Goal: Transaction & Acquisition: Purchase product/service

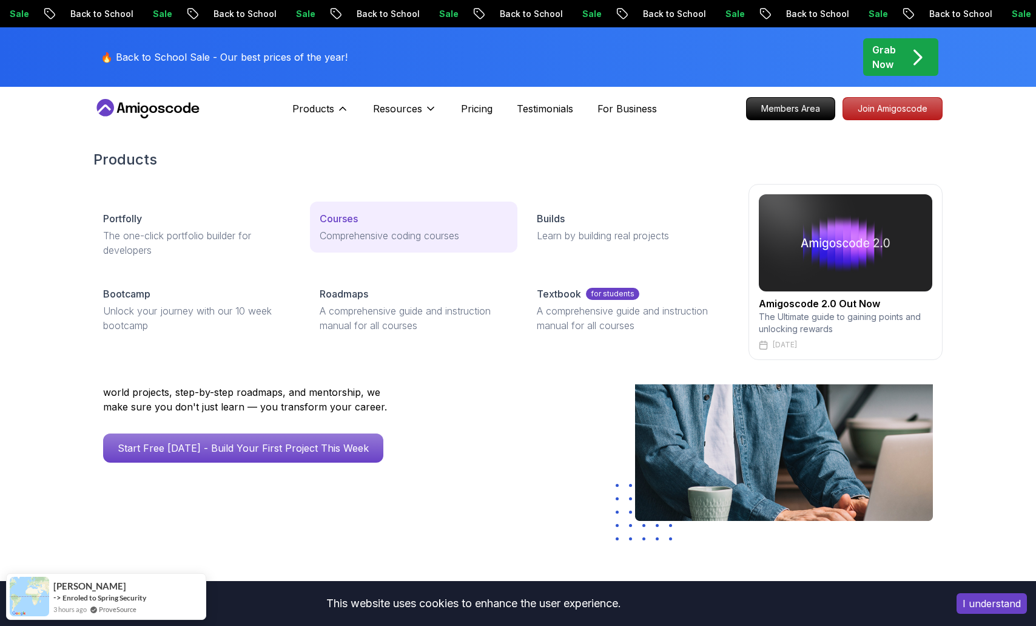
click at [368, 237] on p "Comprehensive coding courses" at bounding box center [413, 235] width 187 height 15
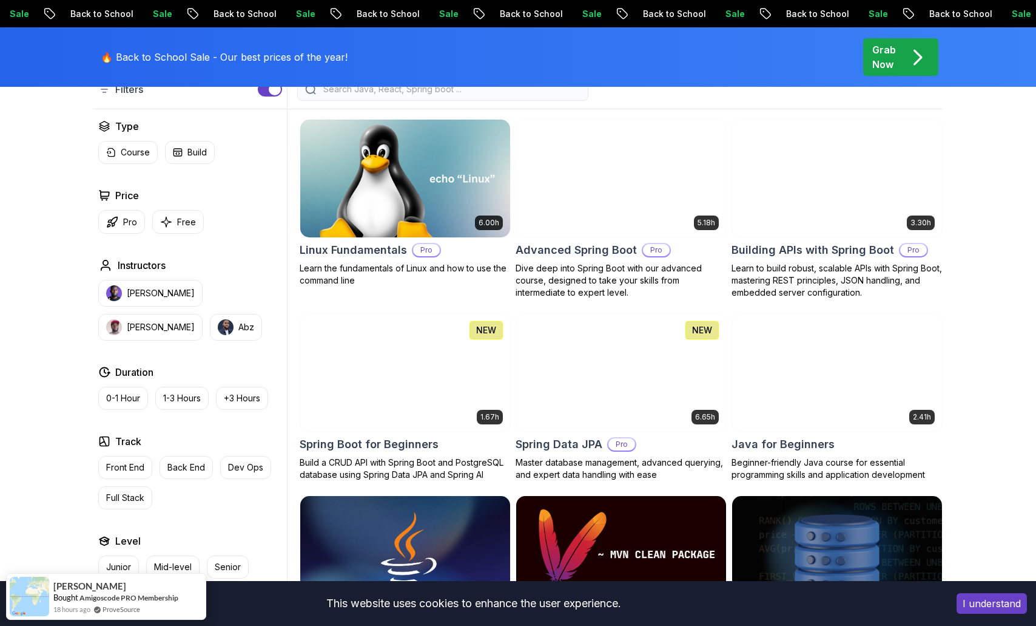
scroll to position [351, 0]
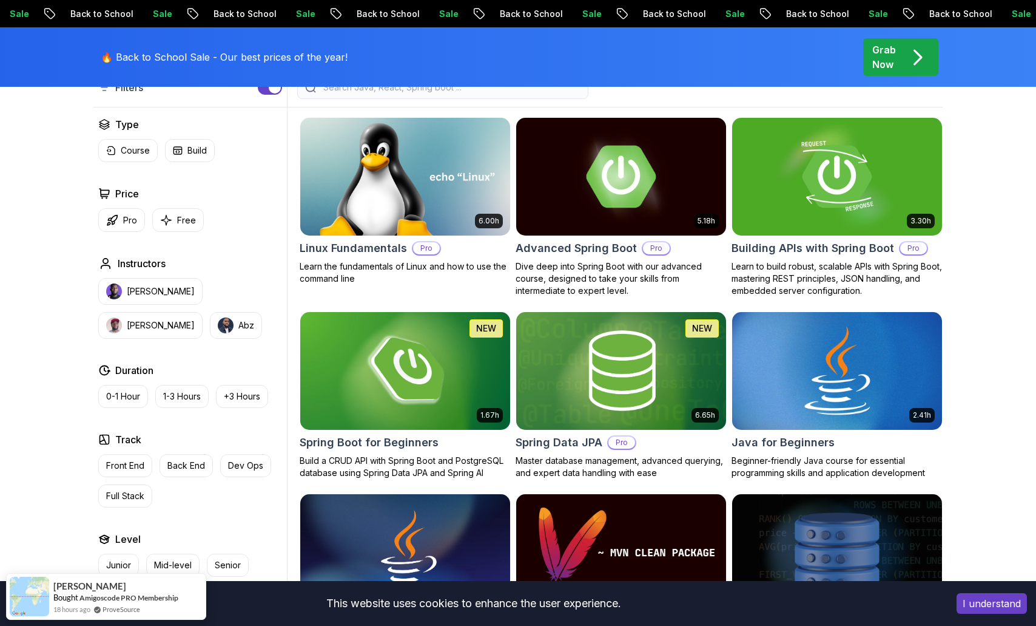
click at [818, 373] on img at bounding box center [837, 370] width 220 height 123
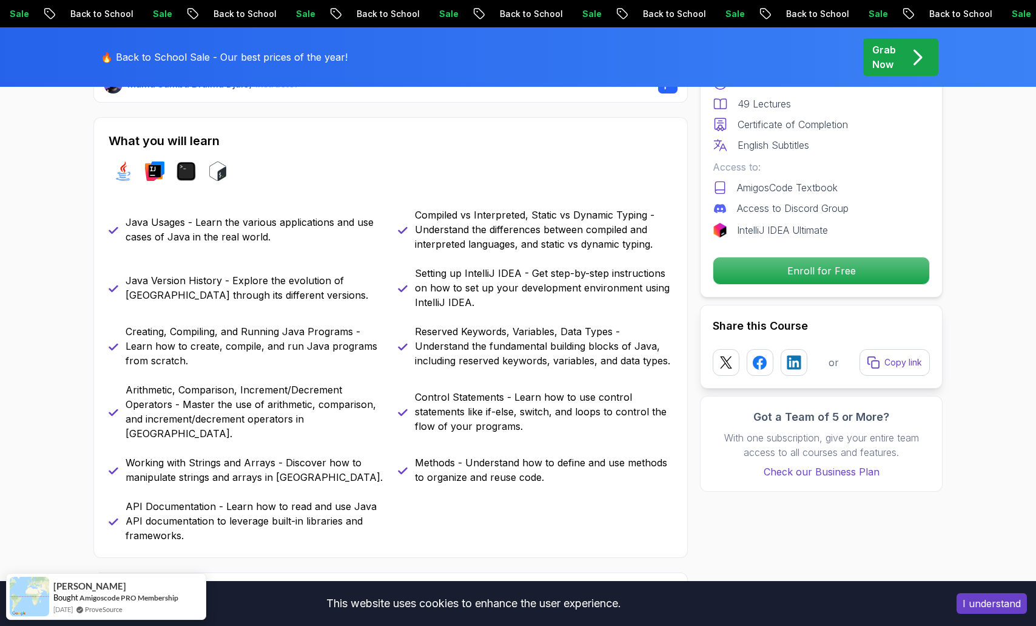
scroll to position [514, 0]
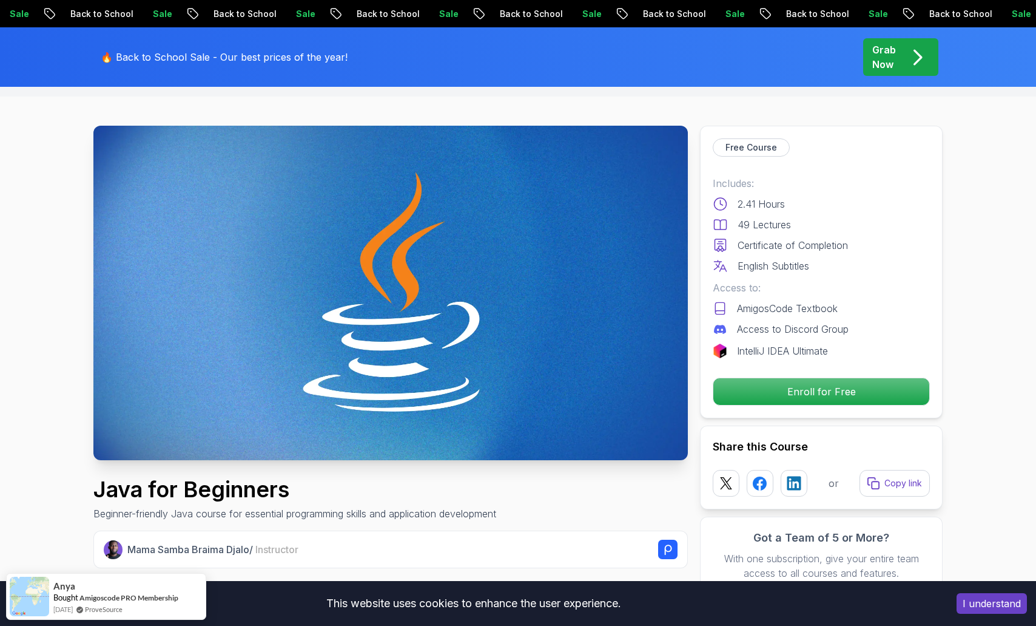
scroll to position [0, 0]
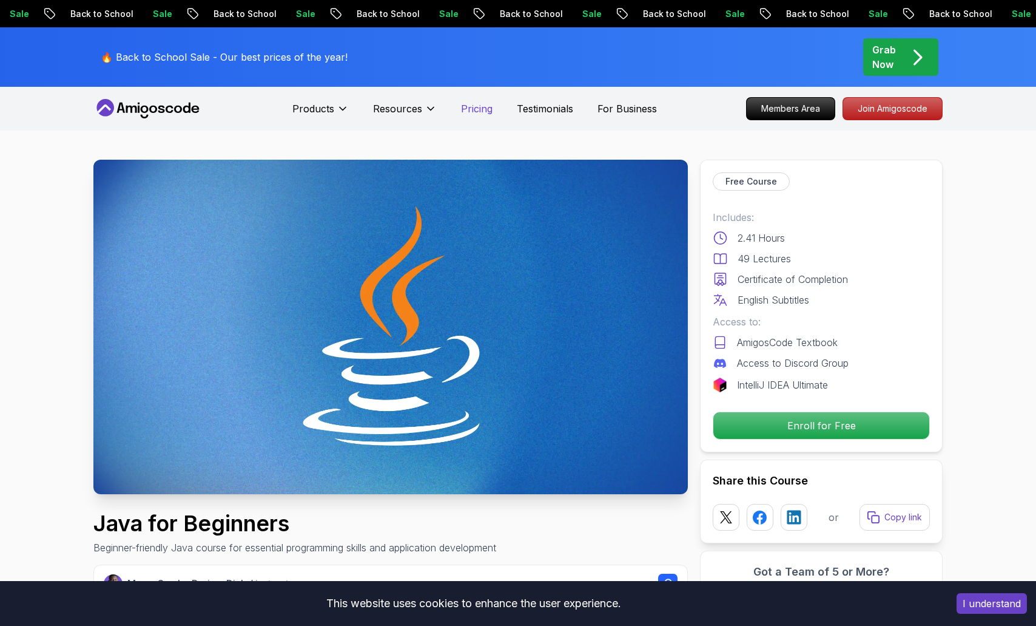
click at [482, 107] on p "Pricing" at bounding box center [477, 108] width 32 height 15
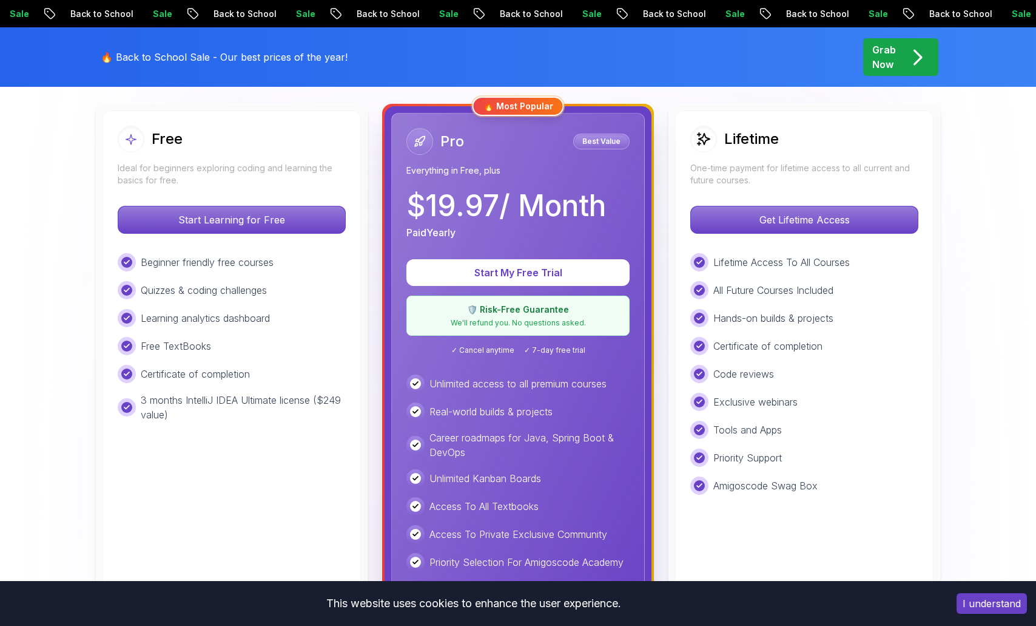
scroll to position [170, 0]
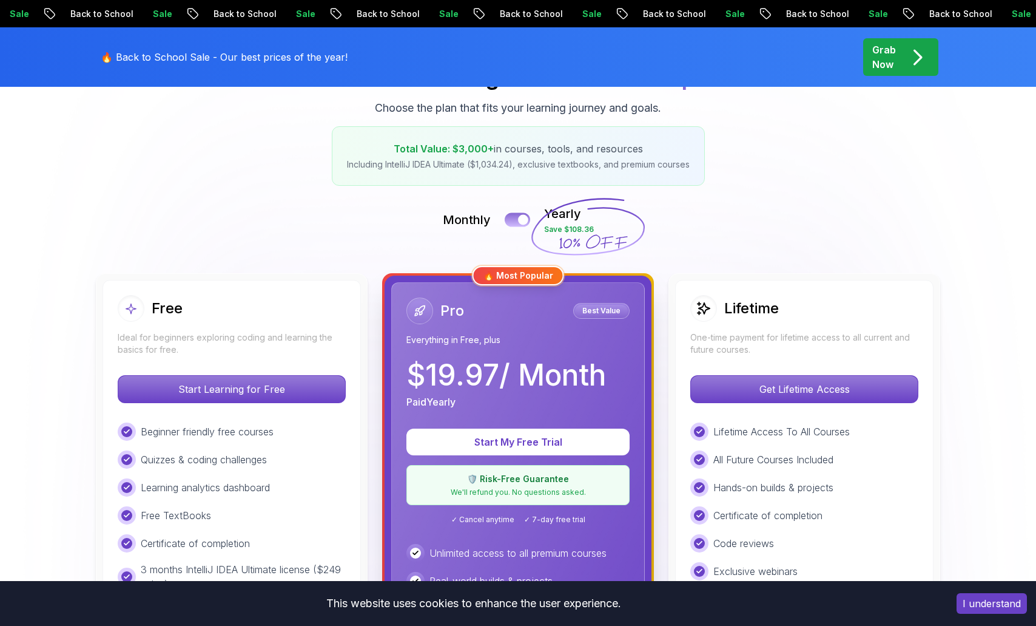
click at [516, 218] on button at bounding box center [517, 219] width 25 height 14
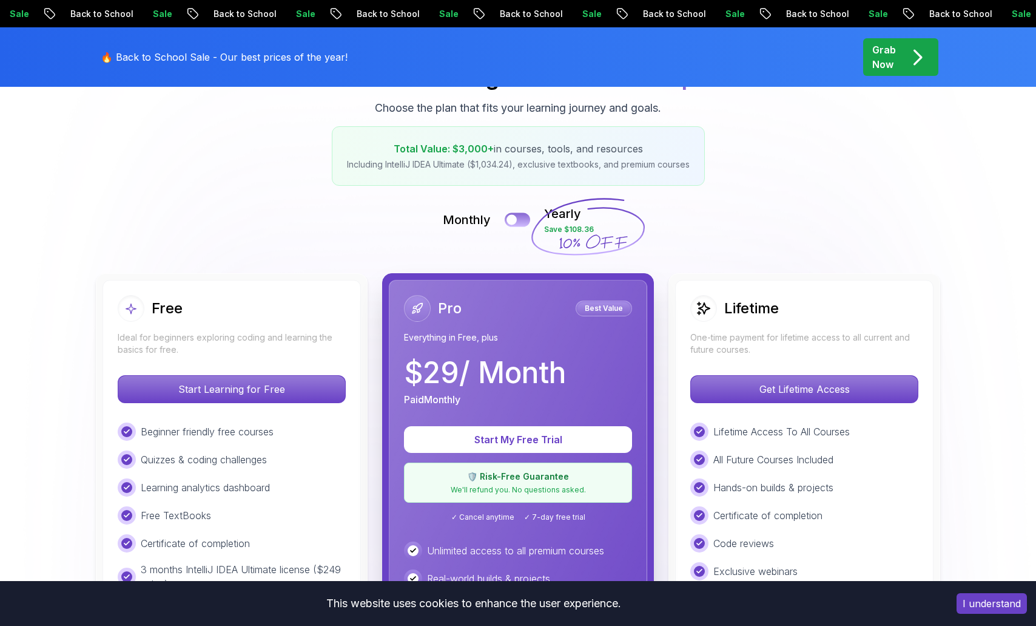
click at [516, 218] on div at bounding box center [512, 220] width 10 height 10
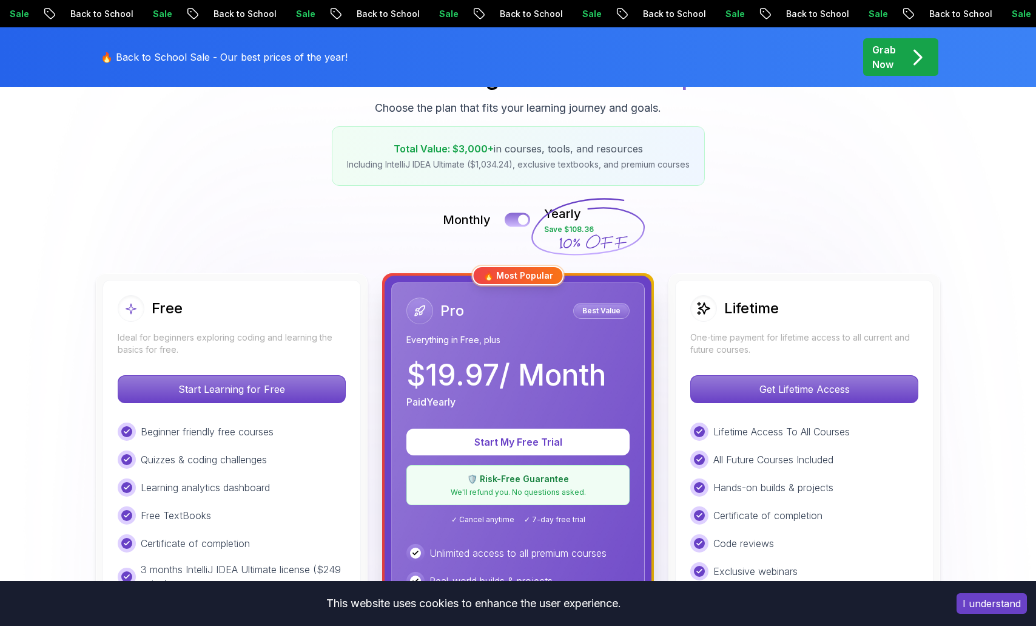
click at [515, 224] on button at bounding box center [517, 219] width 25 height 14
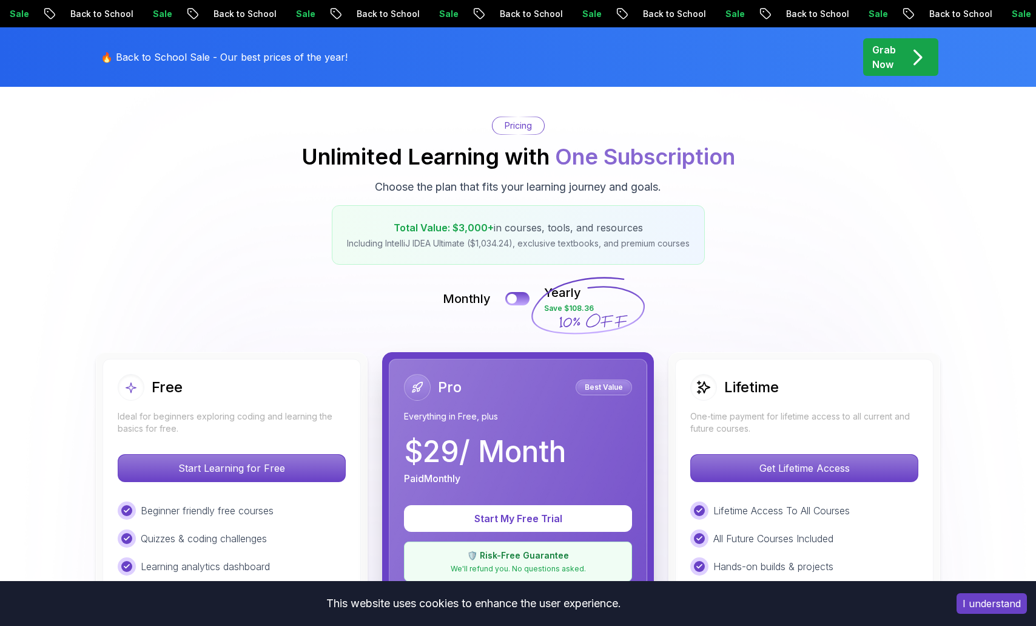
scroll to position [0, 0]
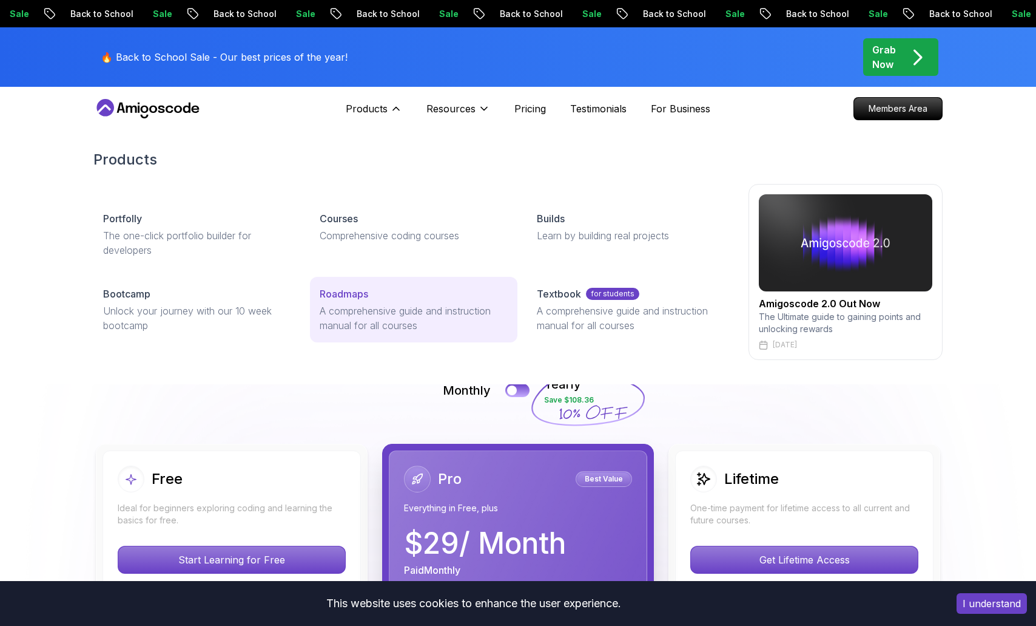
click at [334, 339] on link "Roadmaps A comprehensive guide and instruction manual for all courses" at bounding box center [413, 310] width 207 height 66
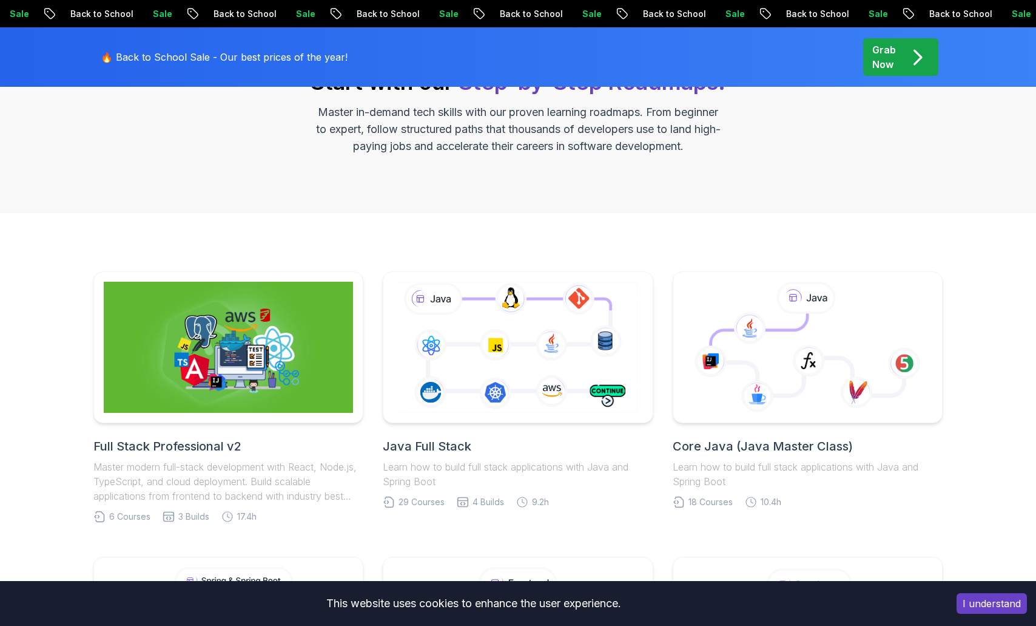
scroll to position [287, 0]
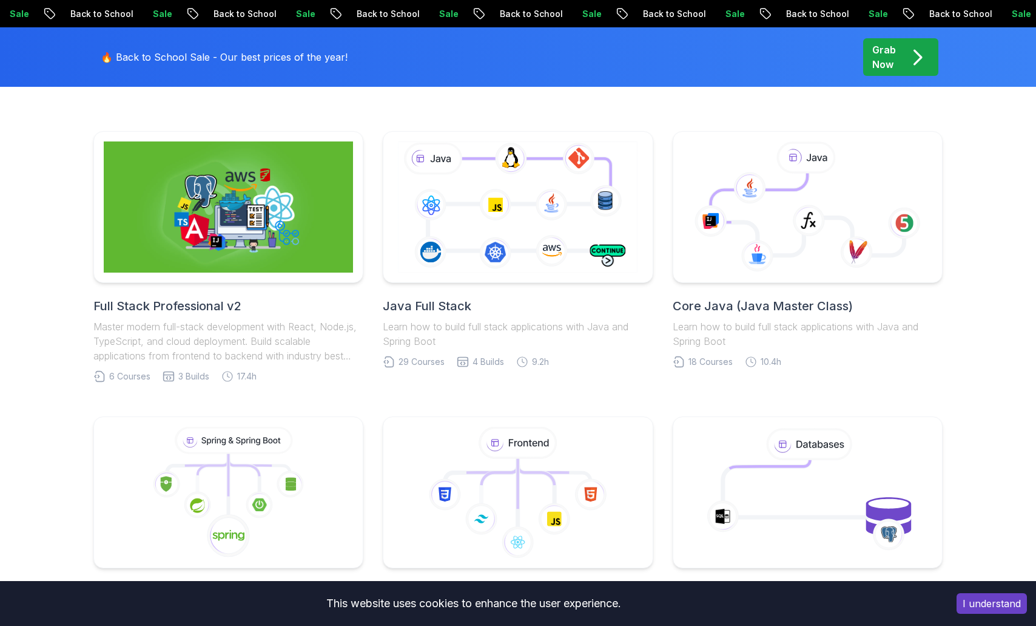
click at [61, 214] on div "Full Stack Professional v2 Master modern full-stack development with React, Nod…" at bounding box center [518, 542] width 1036 height 938
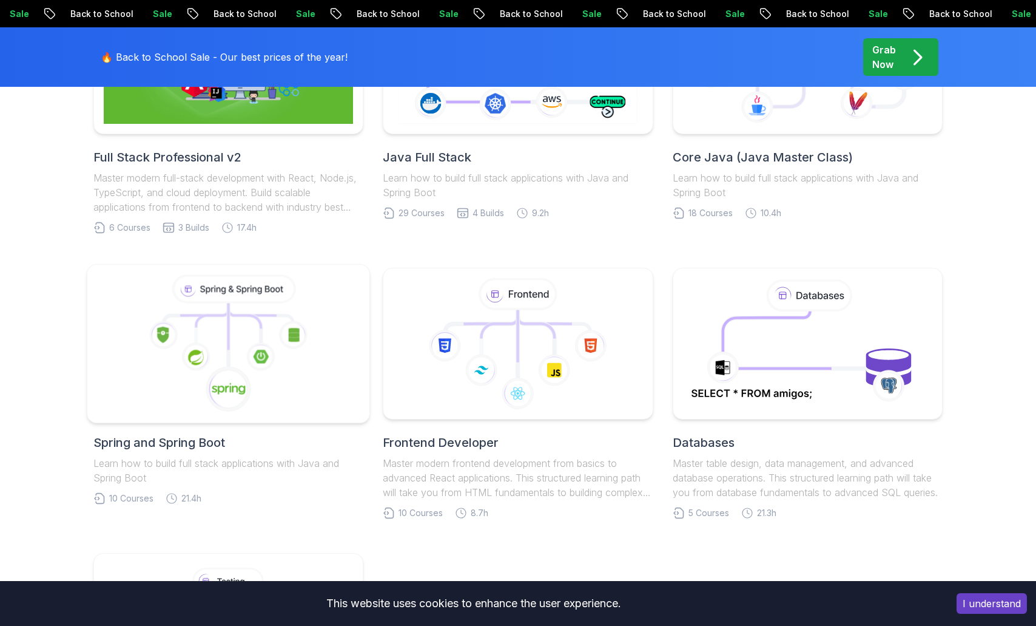
click at [278, 395] on icon at bounding box center [229, 344] width 262 height 138
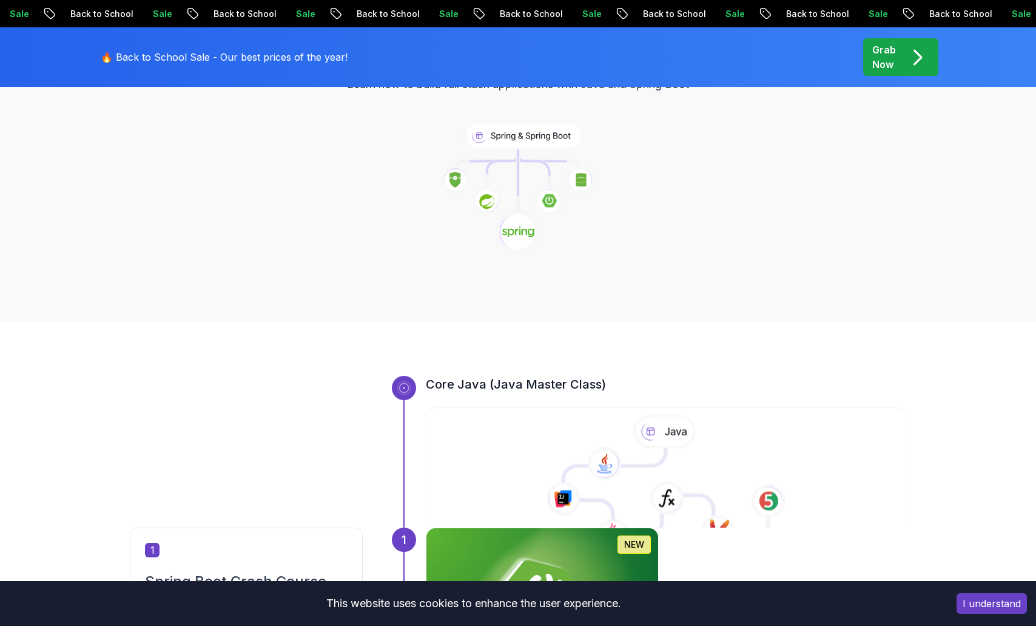
scroll to position [184, 0]
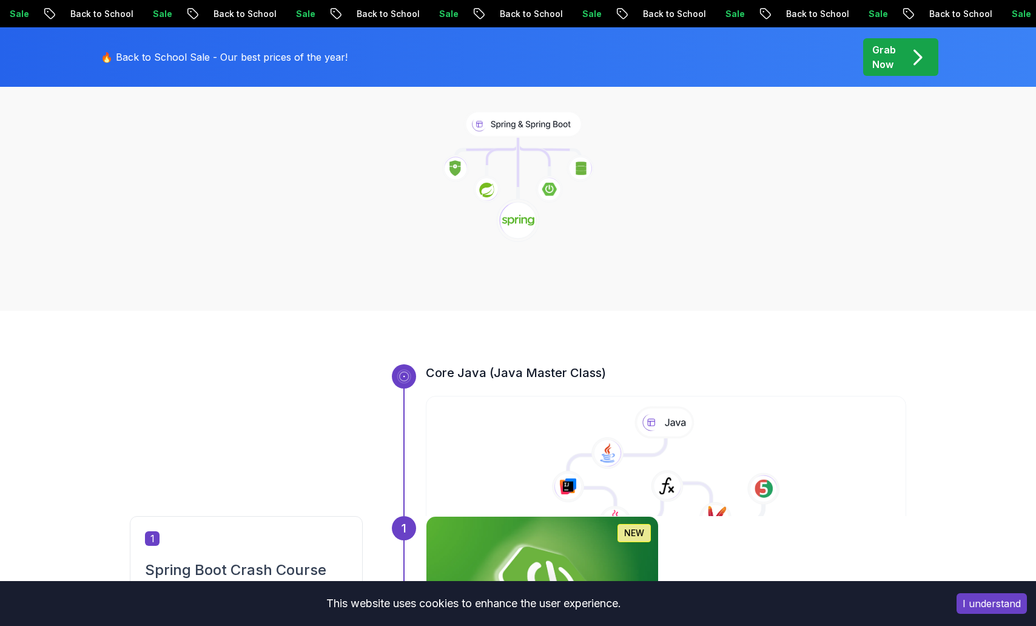
click at [502, 545] on img at bounding box center [541, 589] width 243 height 152
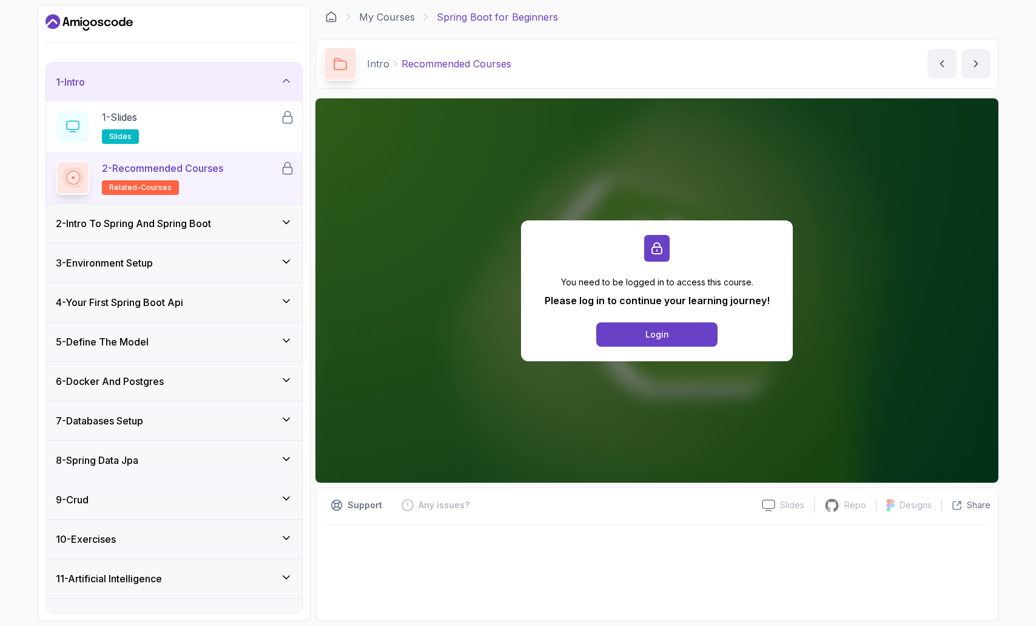
click at [215, 270] on div "3 - Environment Setup" at bounding box center [174, 262] width 256 height 39
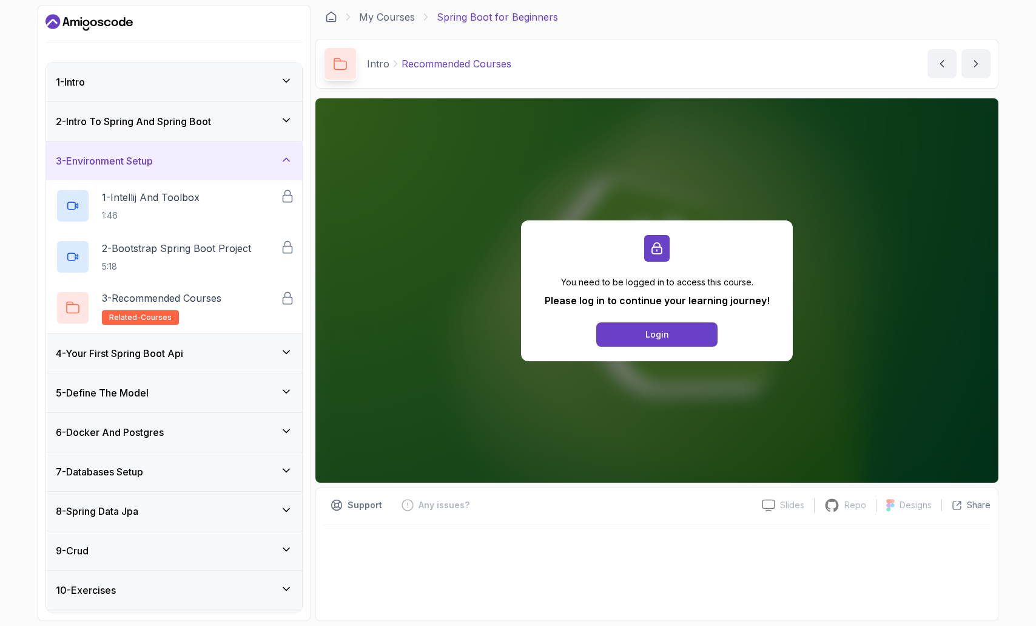
click at [205, 352] on div "4 - Your First Spring Boot Api" at bounding box center [174, 353] width 237 height 15
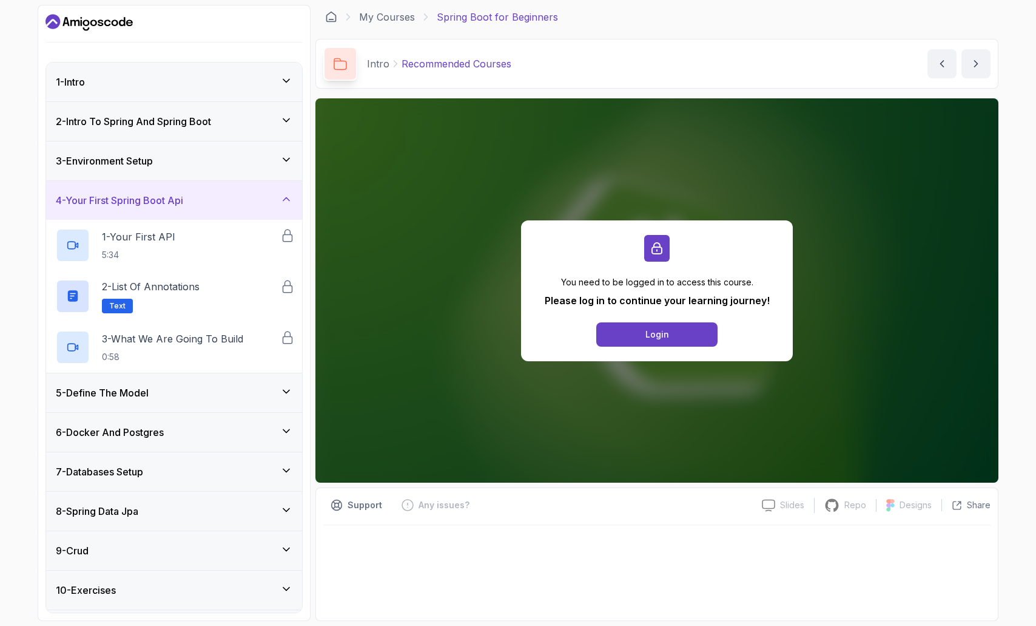
click at [180, 390] on div "5 - Define The Model" at bounding box center [174, 392] width 237 height 15
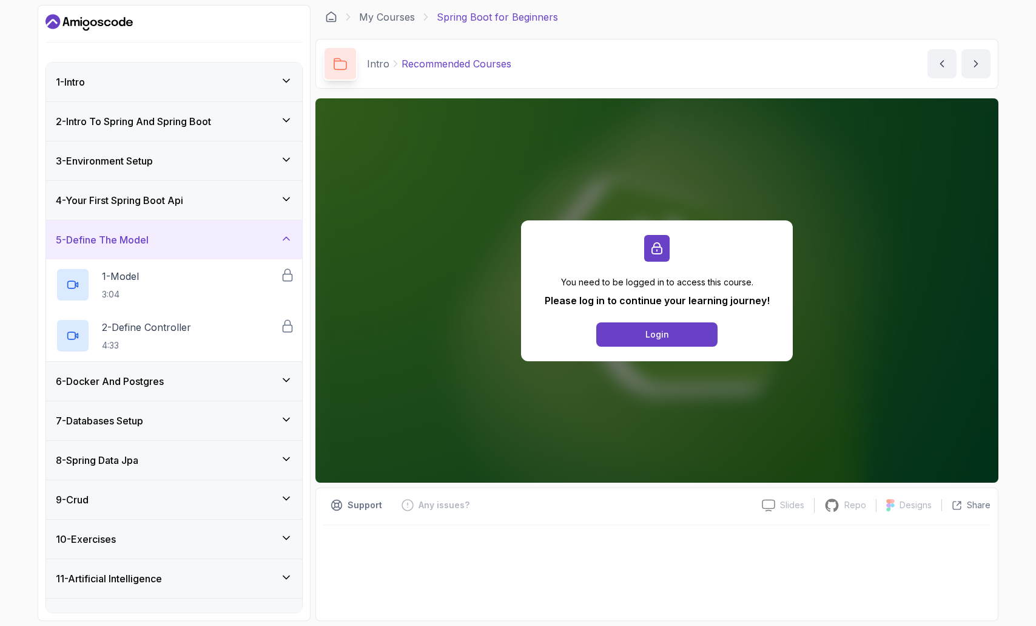
click at [174, 397] on div "6 - Docker And Postgres" at bounding box center [174, 381] width 256 height 39
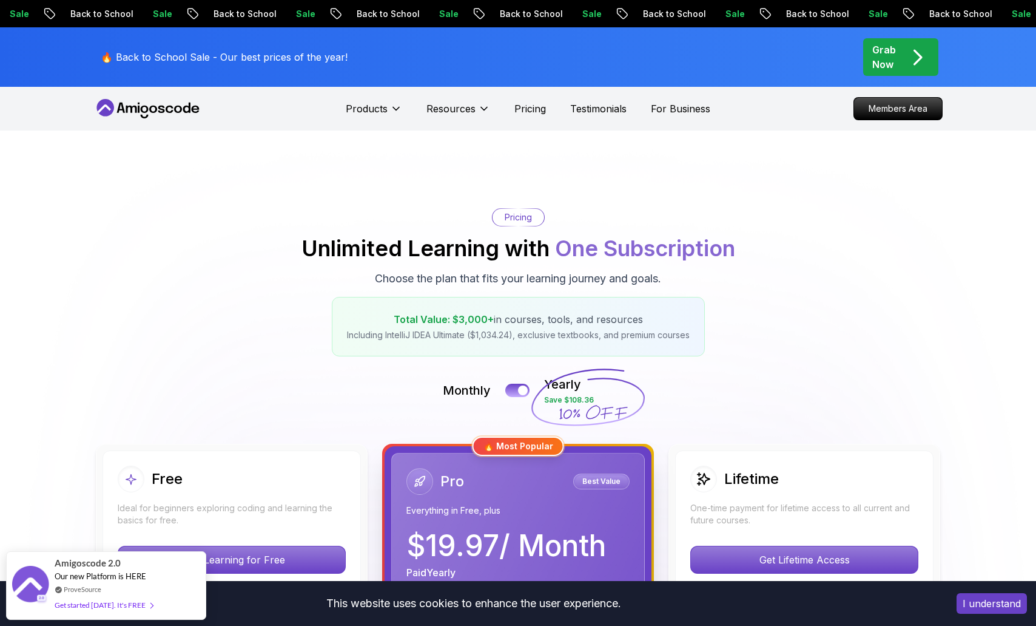
click at [661, 12] on icon "pre-order" at bounding box center [667, 13] width 12 height 13
click at [854, 64] on div "🔥 Back to School Sale - Our best prices of the year! Grab Now" at bounding box center [517, 56] width 849 height 59
click at [887, 60] on p "Grab Now" at bounding box center [884, 56] width 24 height 29
click at [892, 64] on p "Grab Now" at bounding box center [884, 56] width 24 height 29
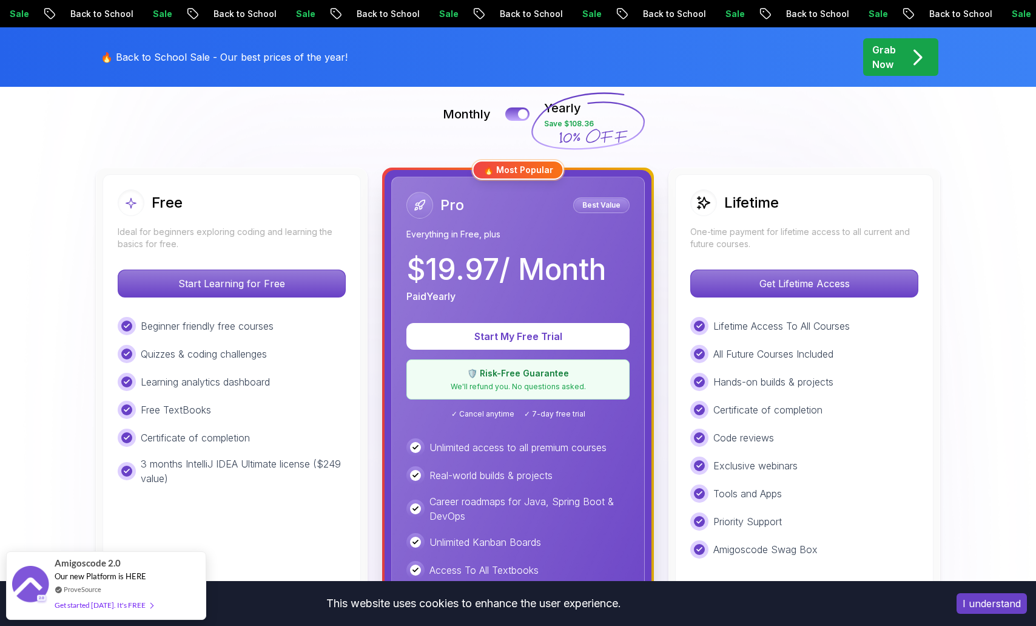
scroll to position [280, 0]
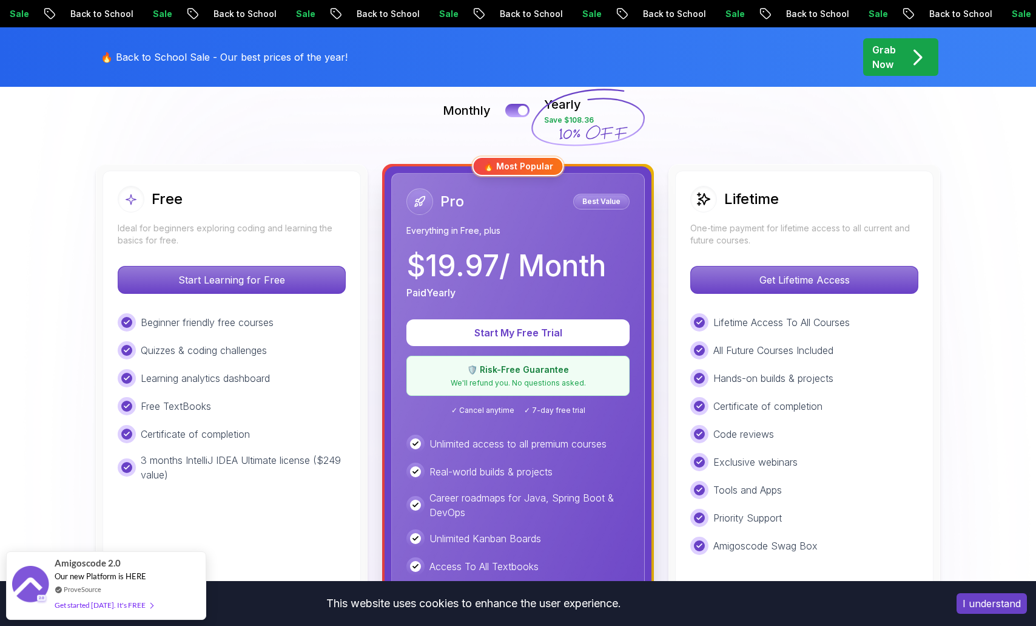
click at [517, 380] on p "We'll refund you. No questions asked." at bounding box center [517, 383] width 207 height 10
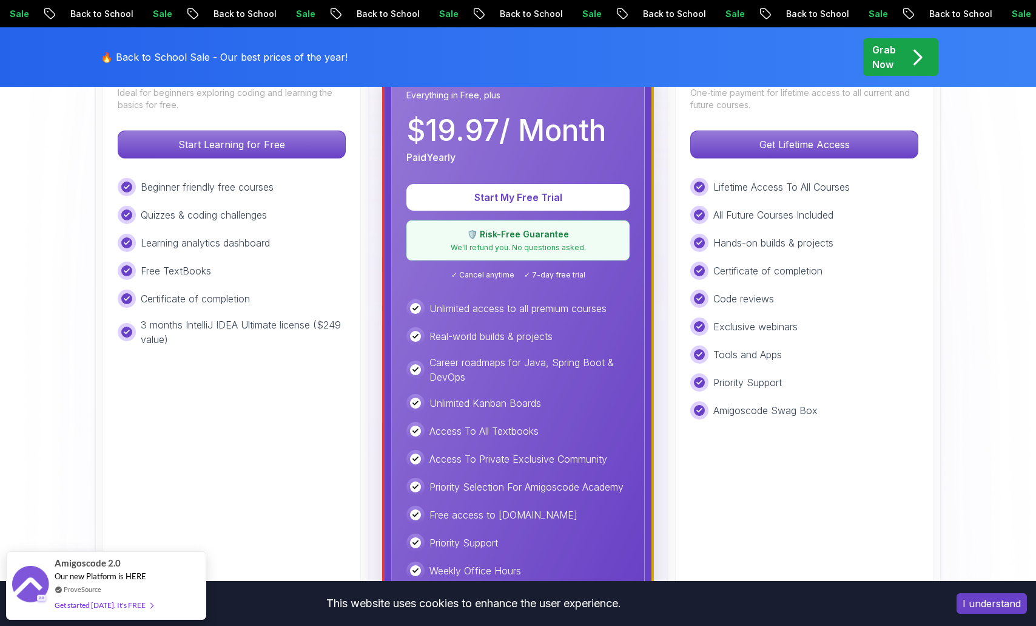
scroll to position [416, 0]
click at [496, 278] on span "✓ Cancel anytime" at bounding box center [482, 274] width 63 height 10
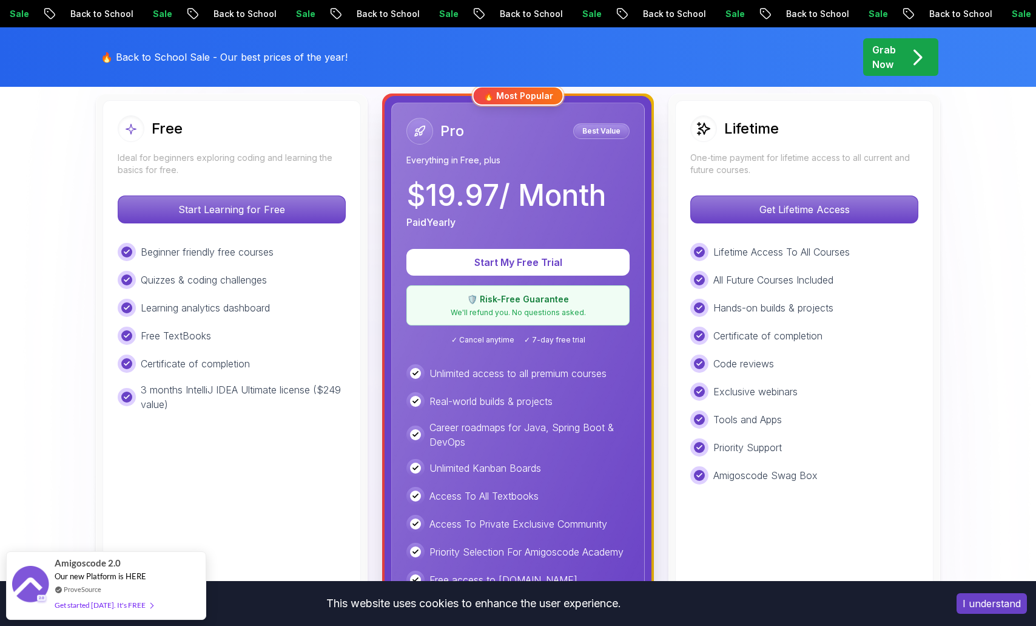
scroll to position [351, 0]
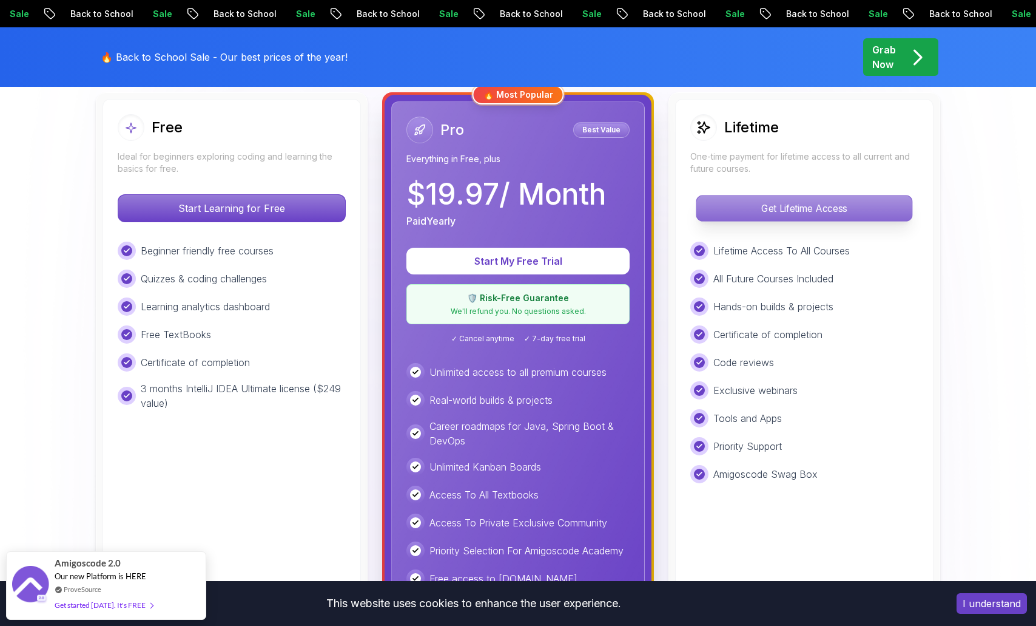
click at [803, 220] on p "Get Lifetime Access" at bounding box center [804, 207] width 215 height 25
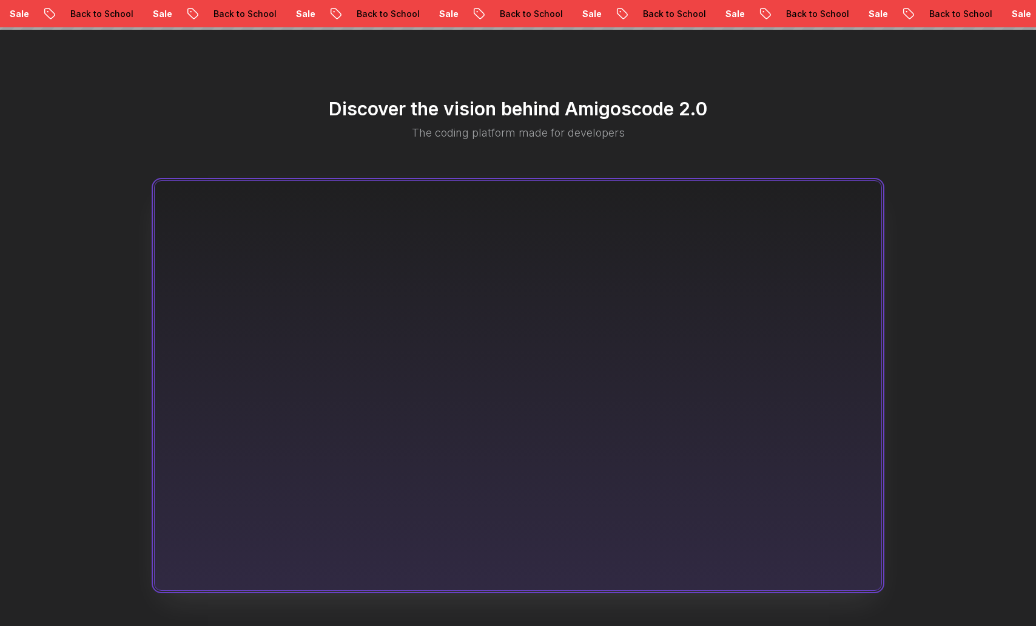
scroll to position [744, 0]
